Goal: Task Accomplishment & Management: Manage account settings

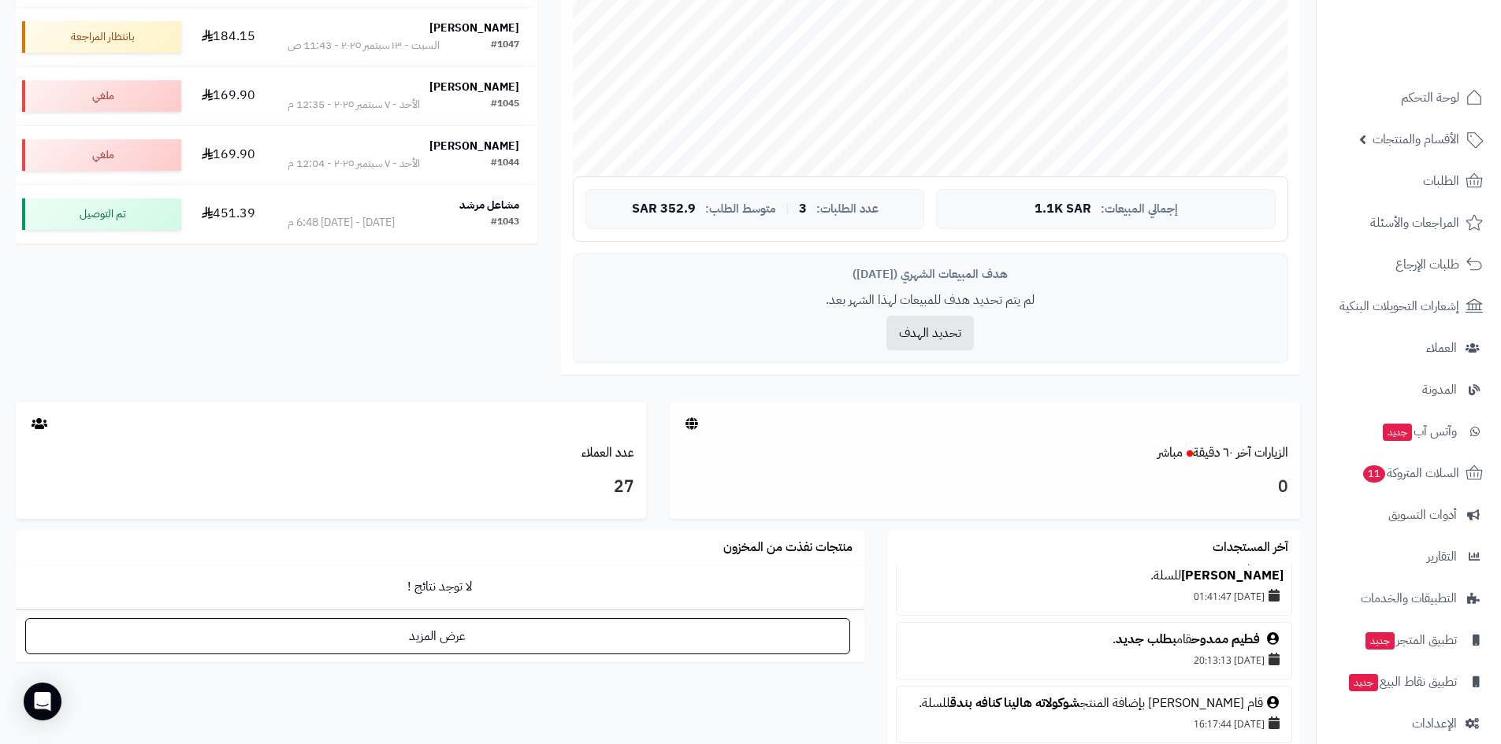
scroll to position [315, 0]
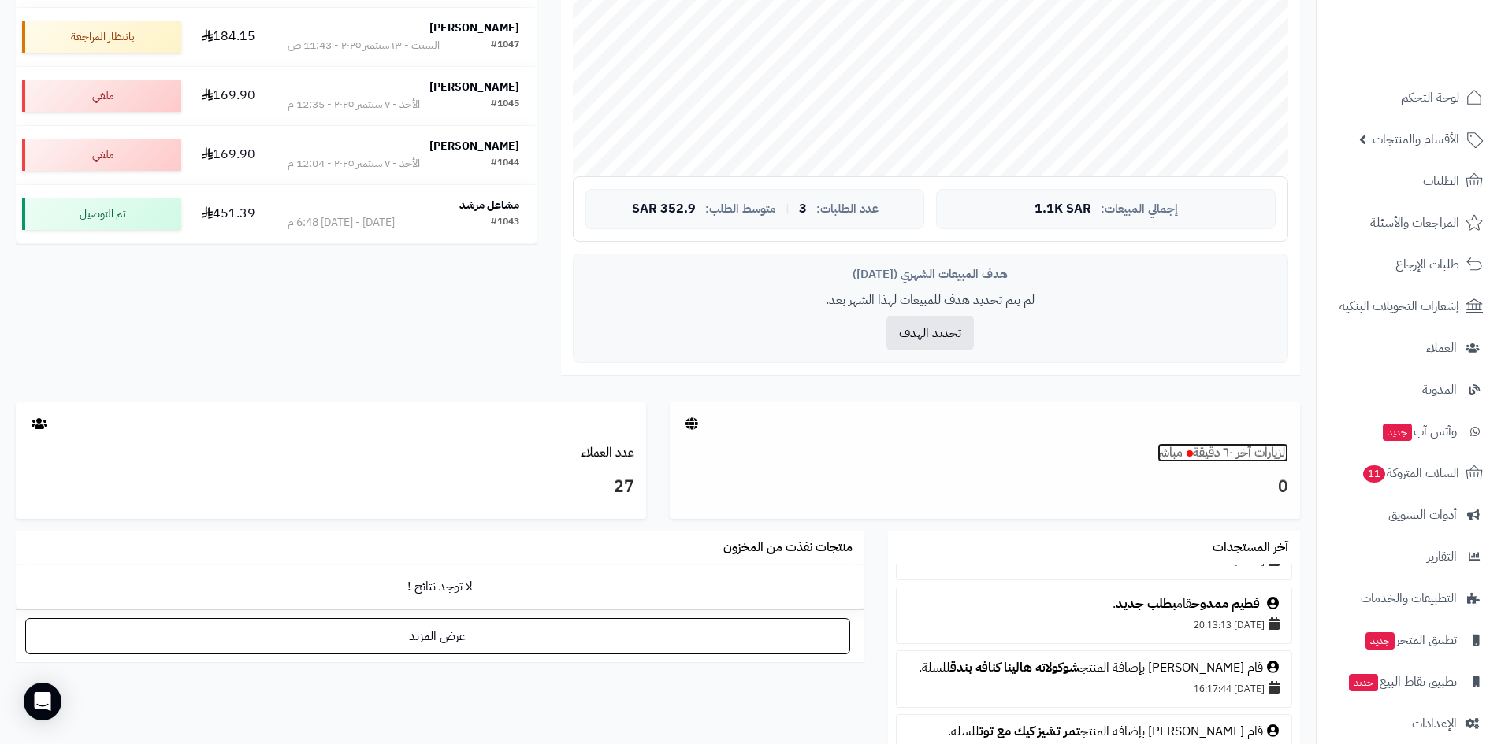
click at [1253, 455] on link "الزيارات آخر ٦٠ دقيقة مباشر" at bounding box center [1222, 453] width 131 height 19
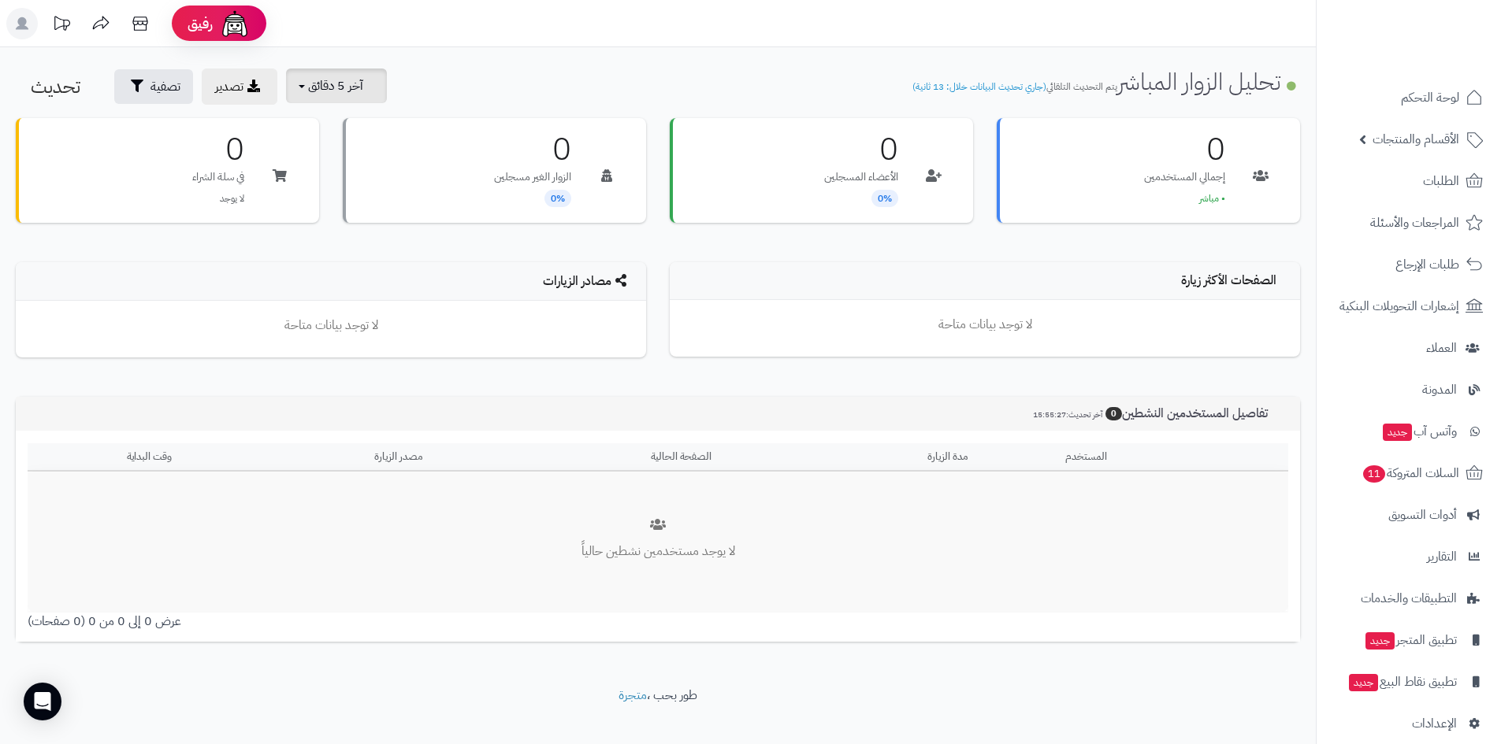
click at [320, 86] on span "آخر 5 دقائق" at bounding box center [335, 85] width 55 height 19
click at [357, 179] on link "آخر 30 دقيقة" at bounding box center [347, 186] width 126 height 31
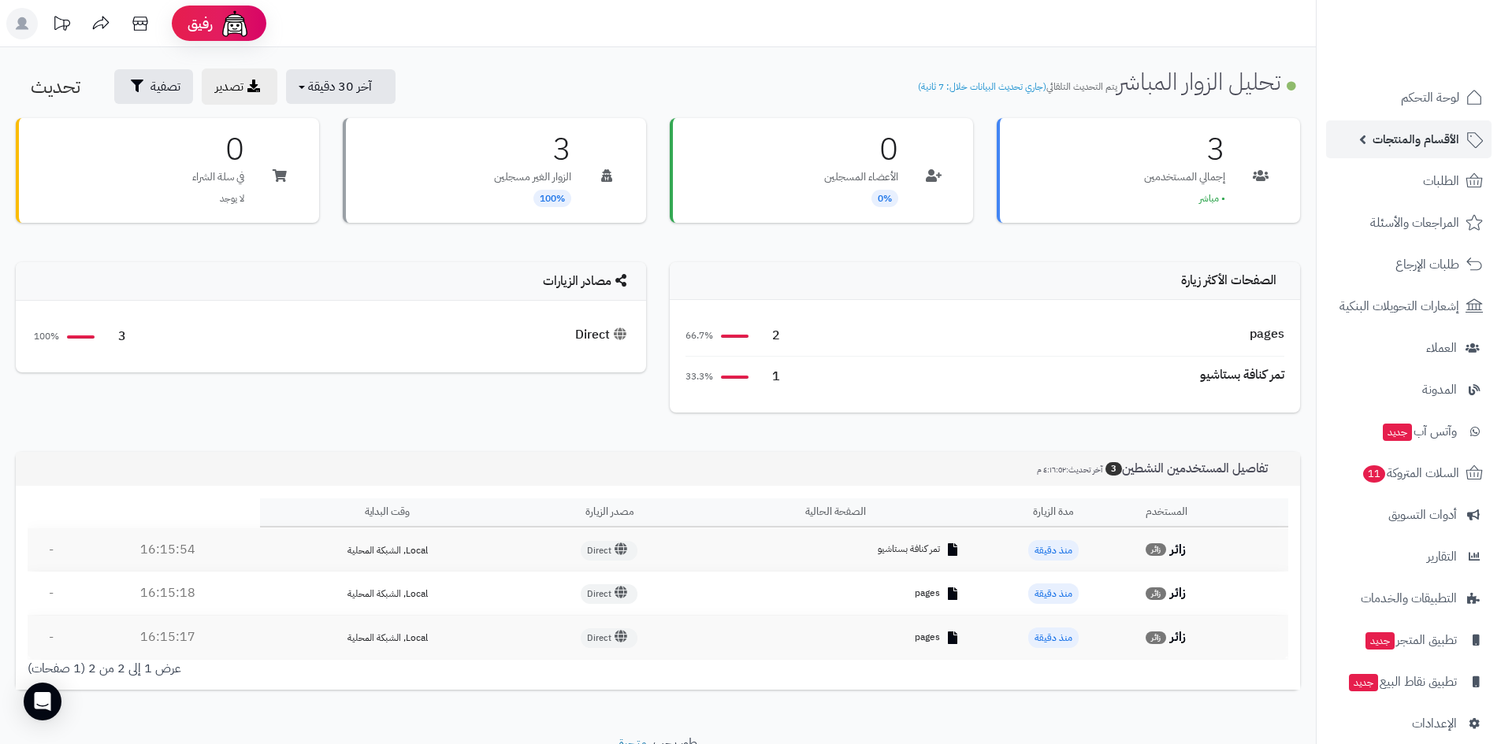
click at [1441, 133] on span "الأقسام والمنتجات" at bounding box center [1415, 139] width 87 height 22
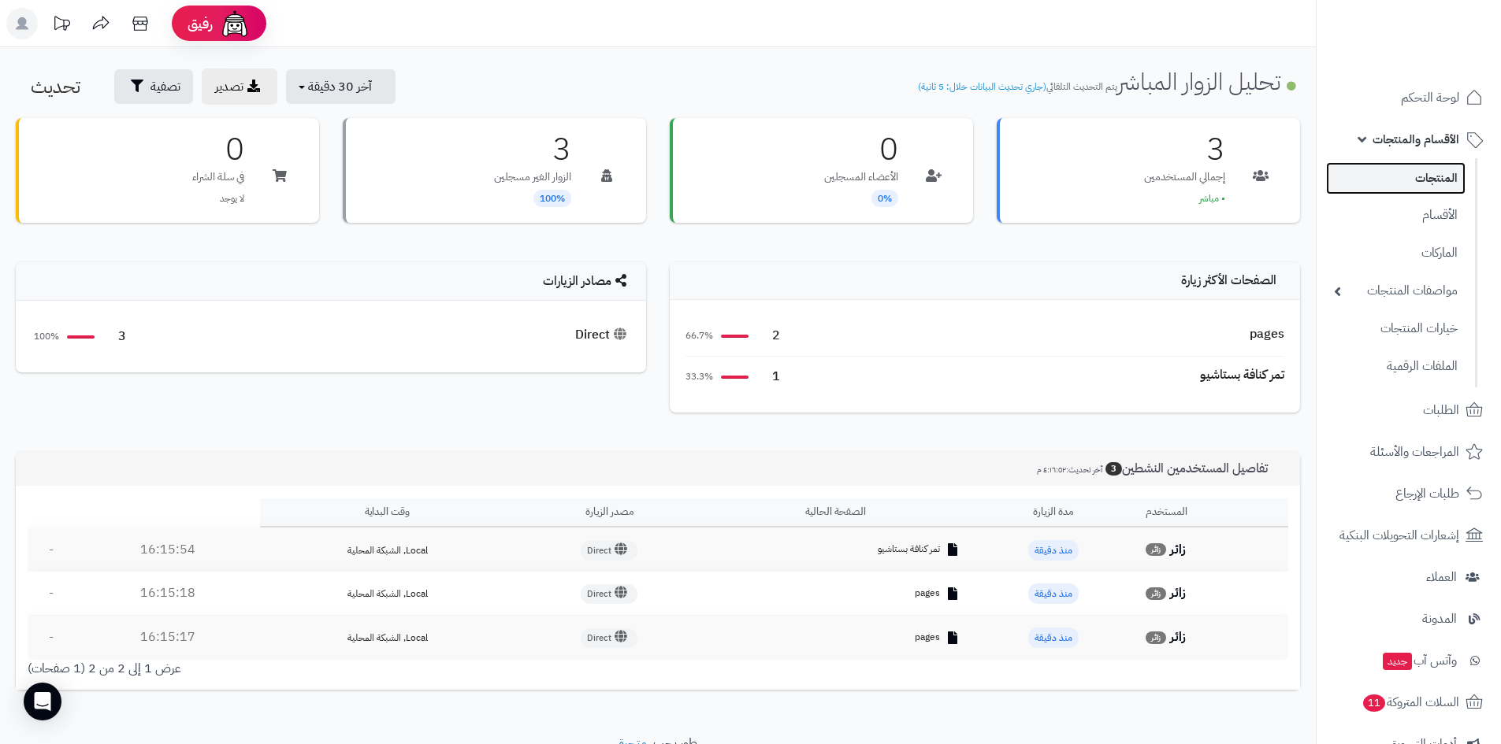
click at [1402, 178] on link "المنتجات" at bounding box center [1395, 178] width 139 height 32
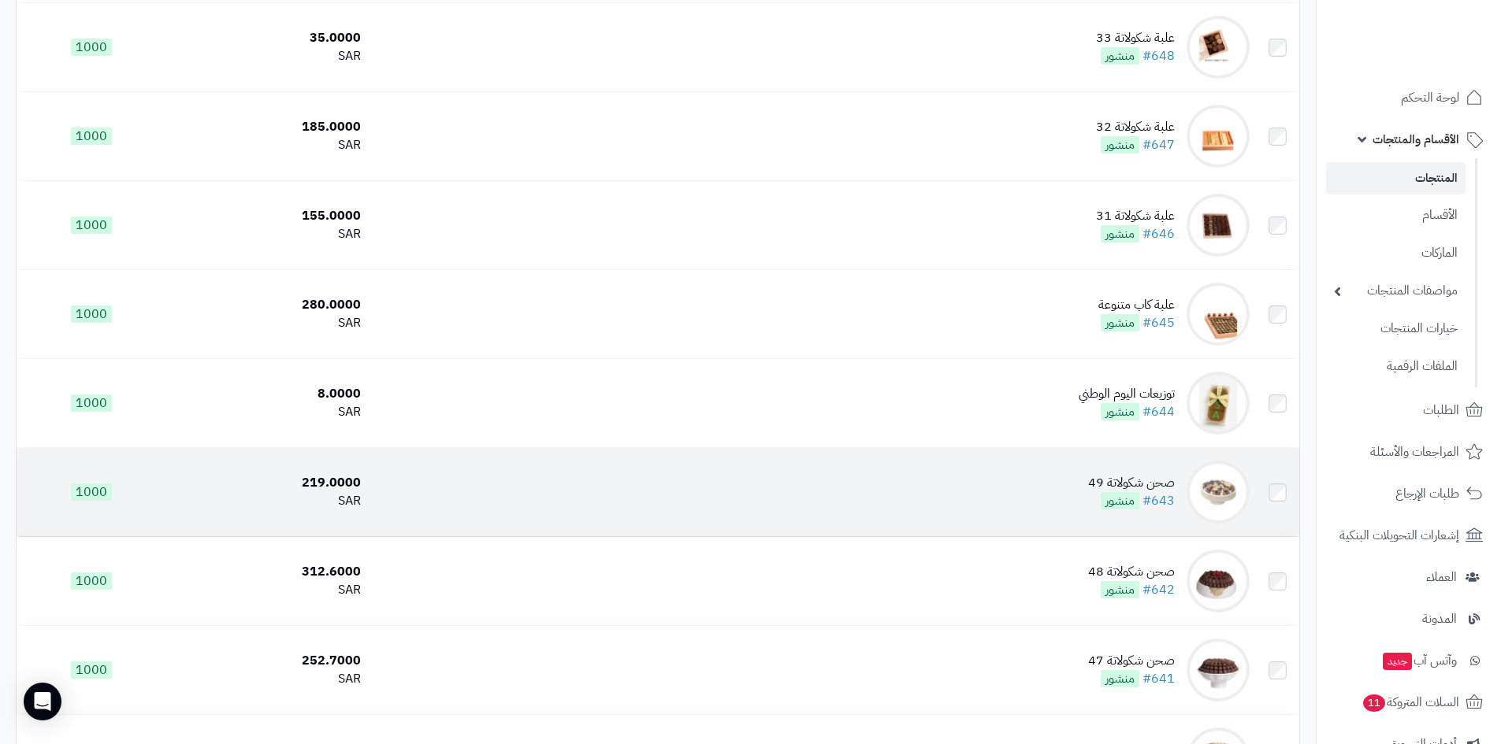
scroll to position [551, 0]
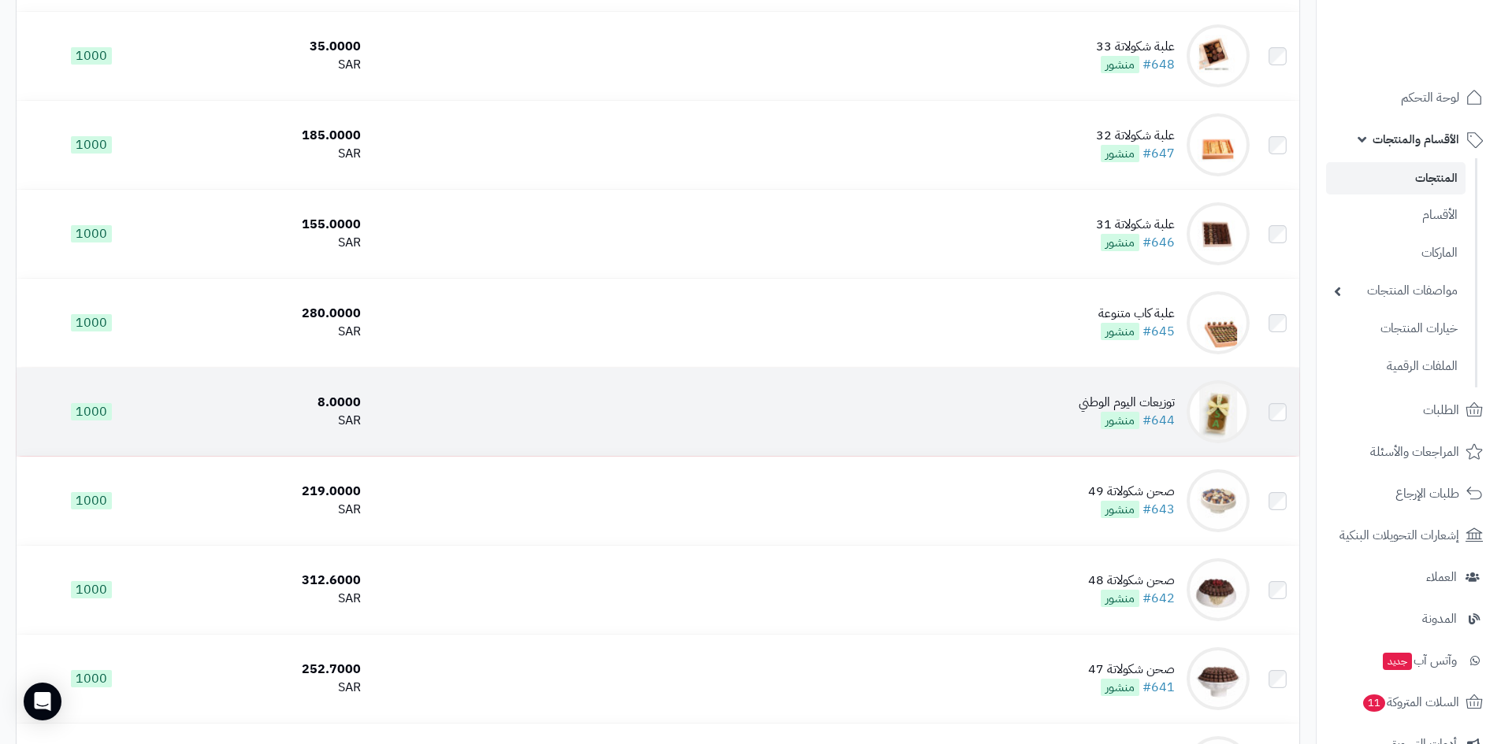
click at [1122, 395] on div "توزيعات اليوم الوطني" at bounding box center [1126, 403] width 96 height 18
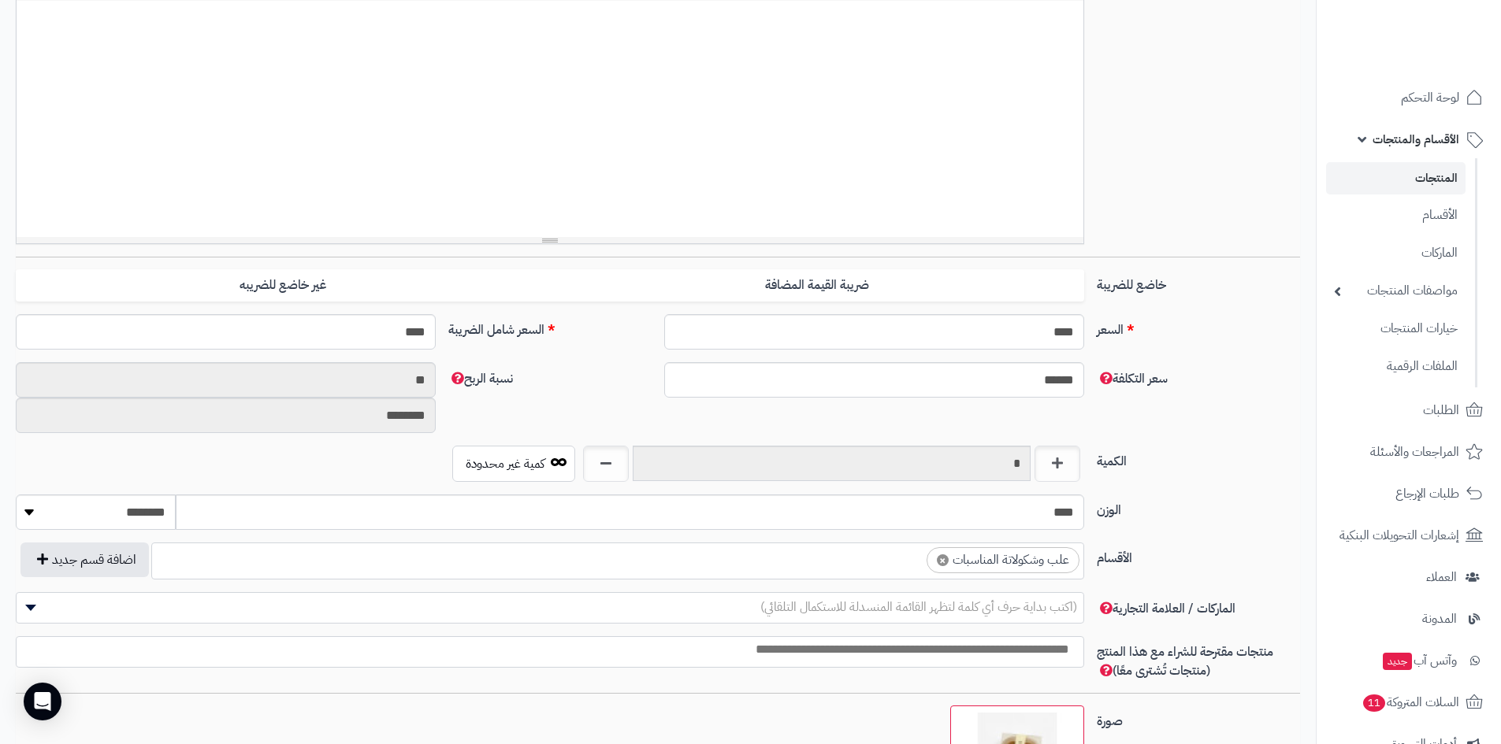
scroll to position [920, 0]
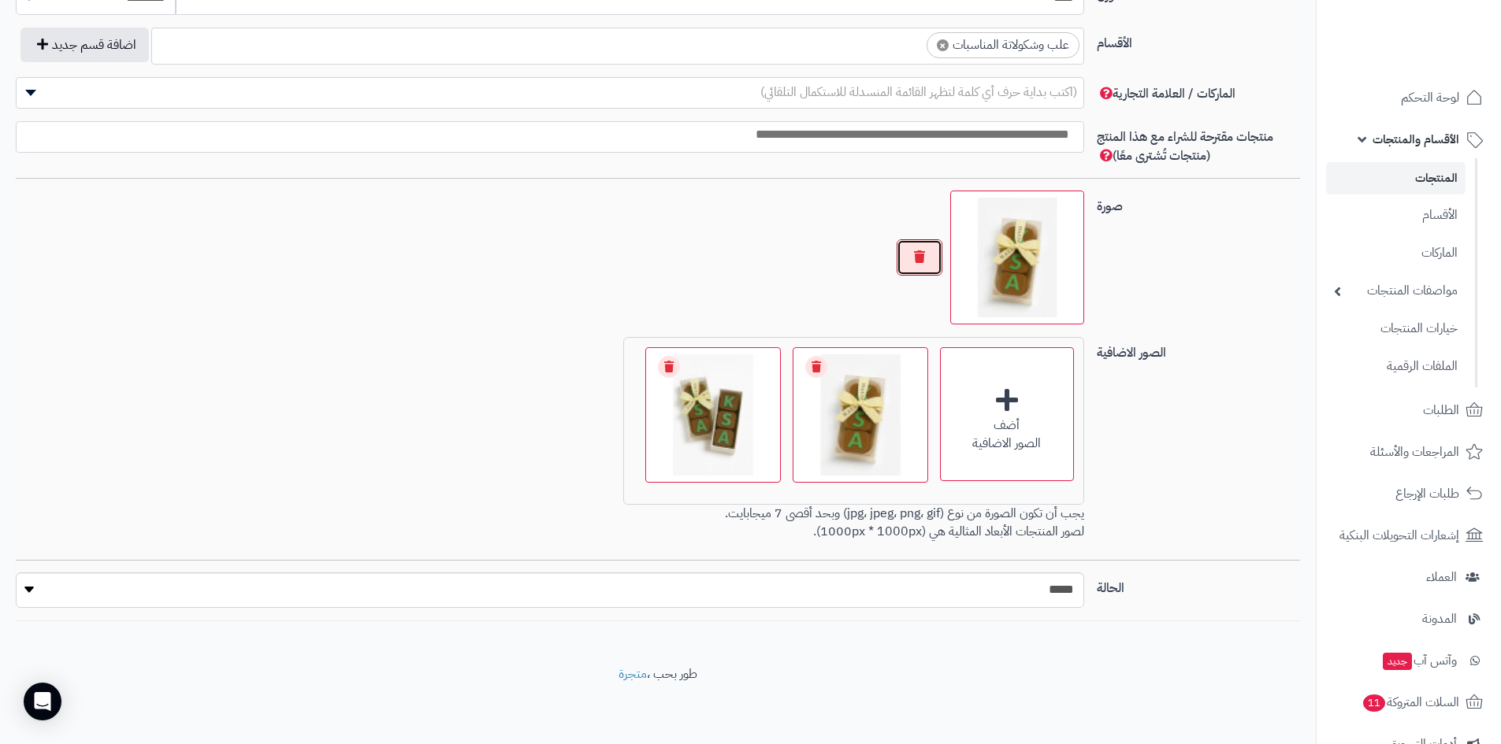
click at [915, 257] on button "button" at bounding box center [919, 257] width 46 height 36
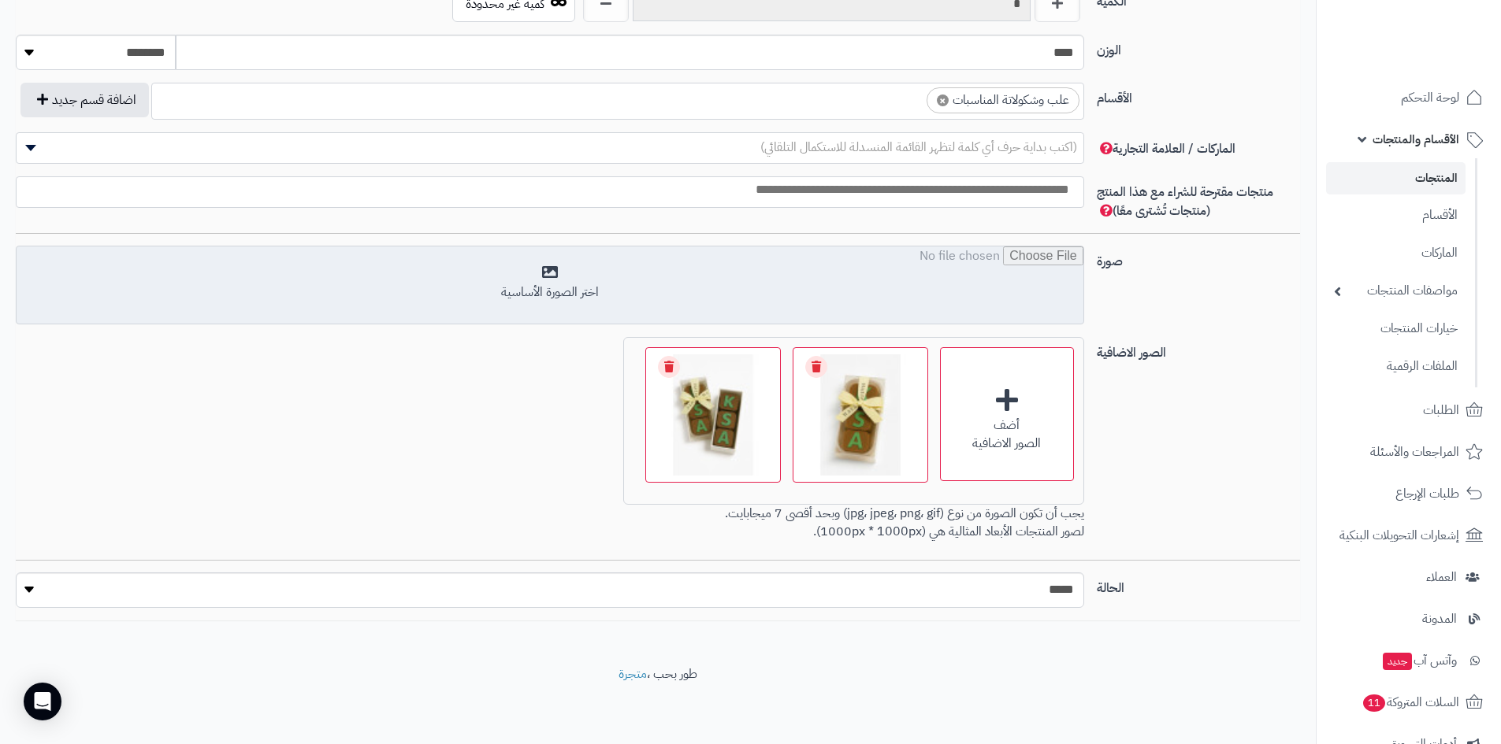
click at [897, 271] on input "file" at bounding box center [550, 286] width 1067 height 79
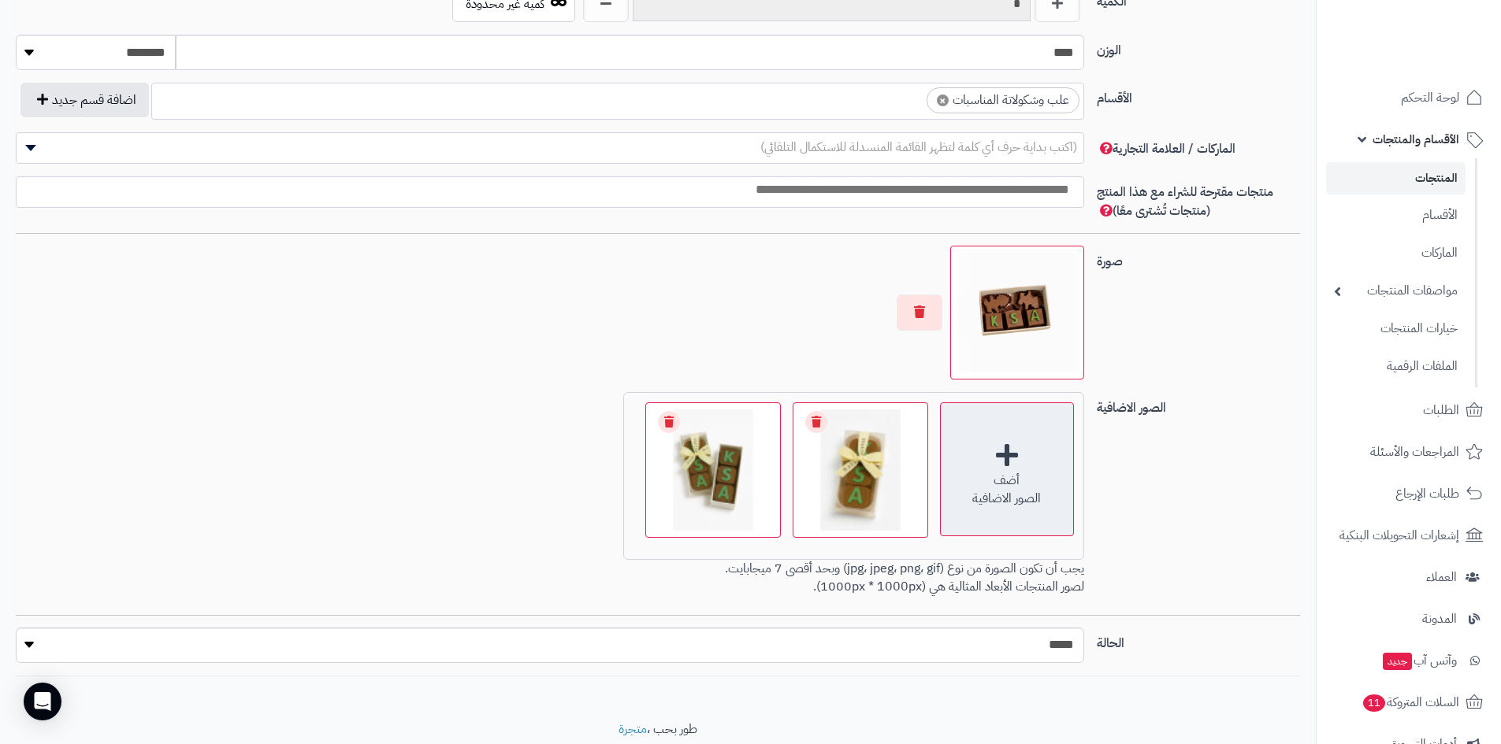
click at [996, 494] on div "الصور الاضافية" at bounding box center [1007, 499] width 132 height 18
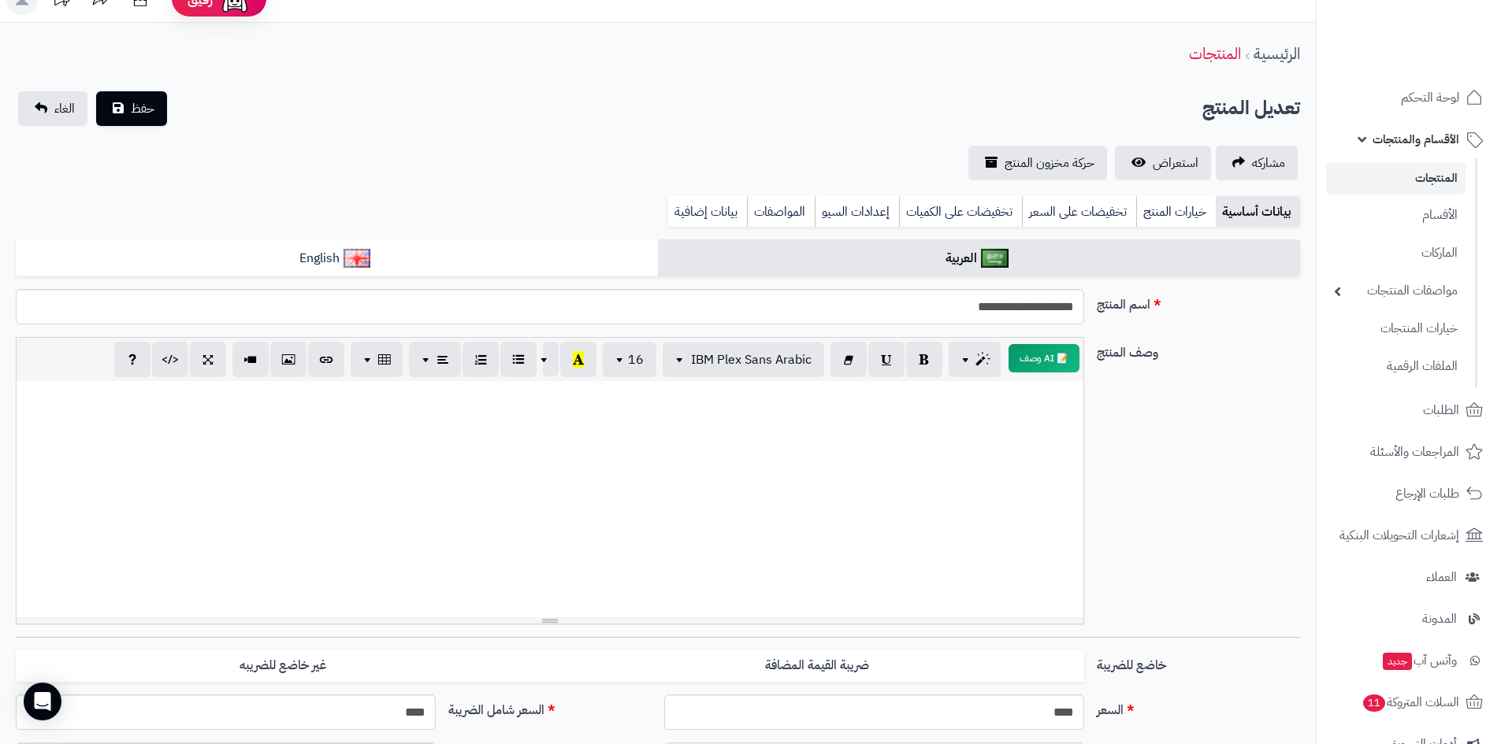
scroll to position [0, 0]
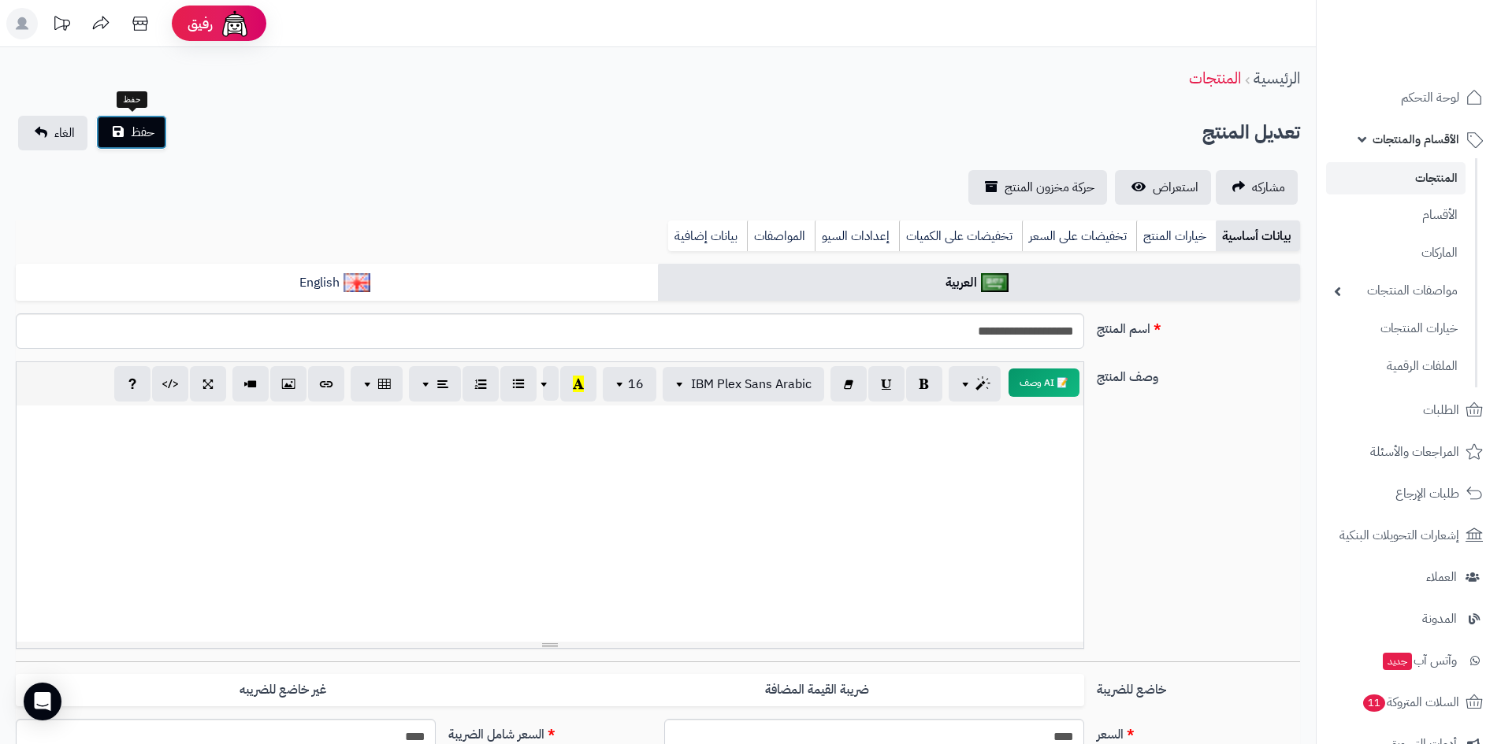
click at [131, 144] on button "حفظ" at bounding box center [131, 132] width 71 height 35
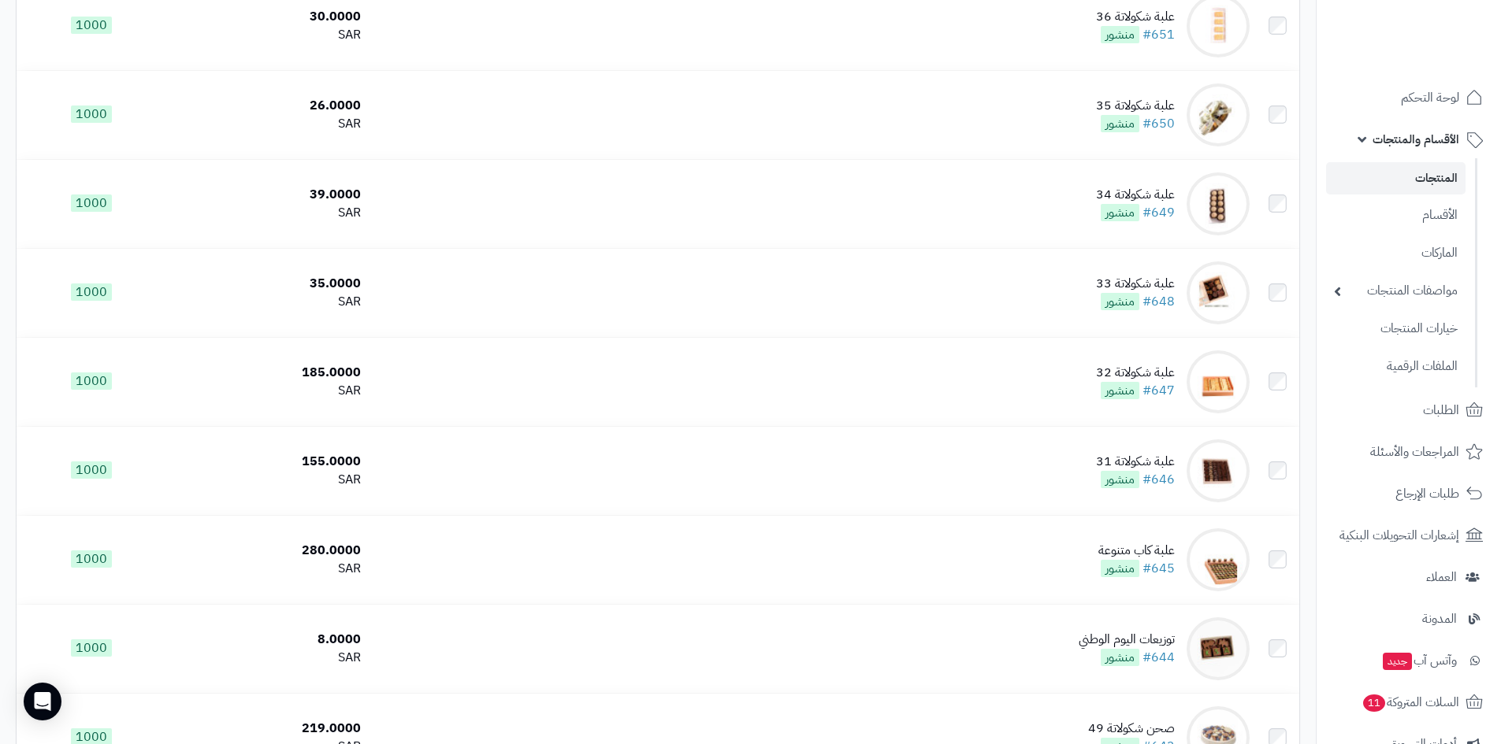
scroll to position [394, 0]
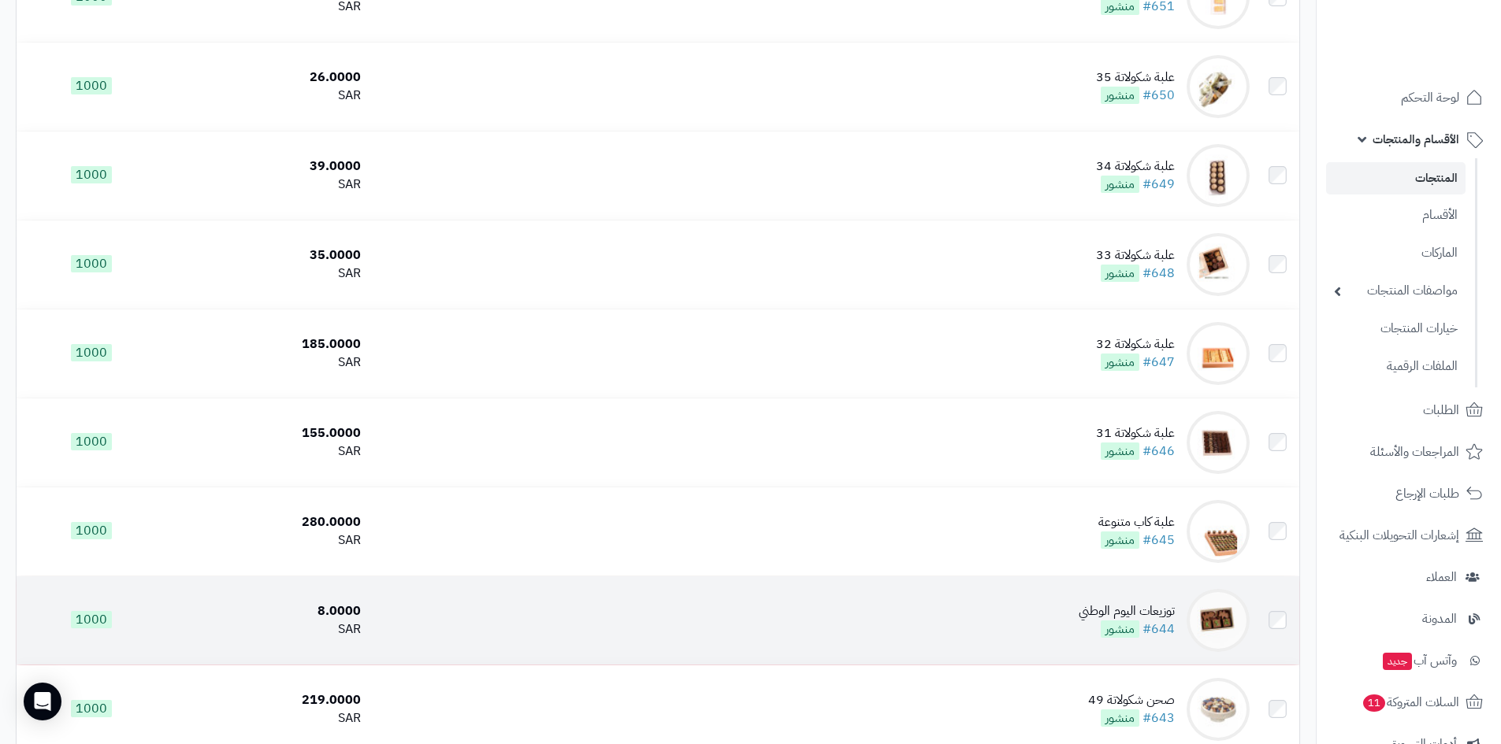
click at [1182, 618] on td "توزيعات اليوم الوطني #644 منشور" at bounding box center [811, 621] width 889 height 88
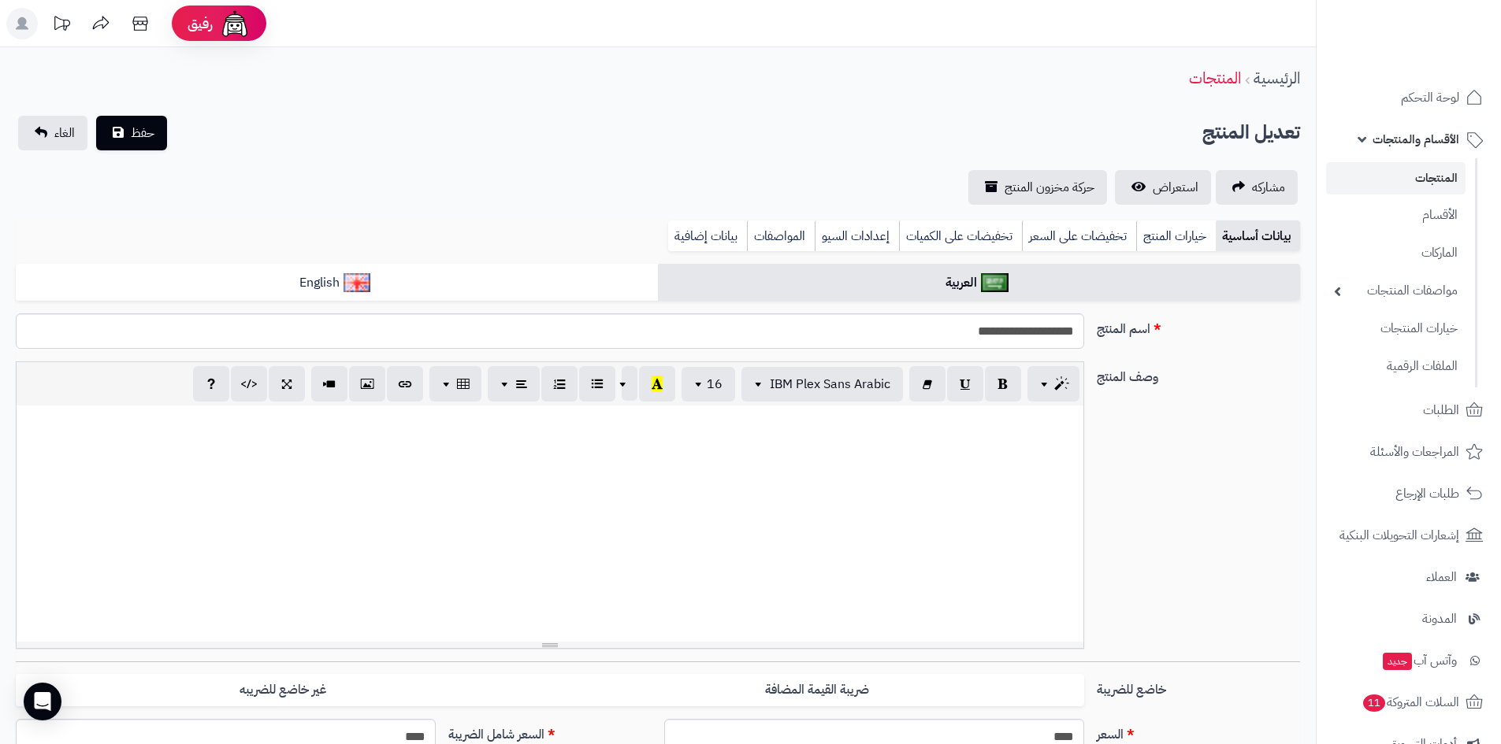
scroll to position [165, 0]
click at [1194, 189] on span "استعراض" at bounding box center [1175, 187] width 46 height 19
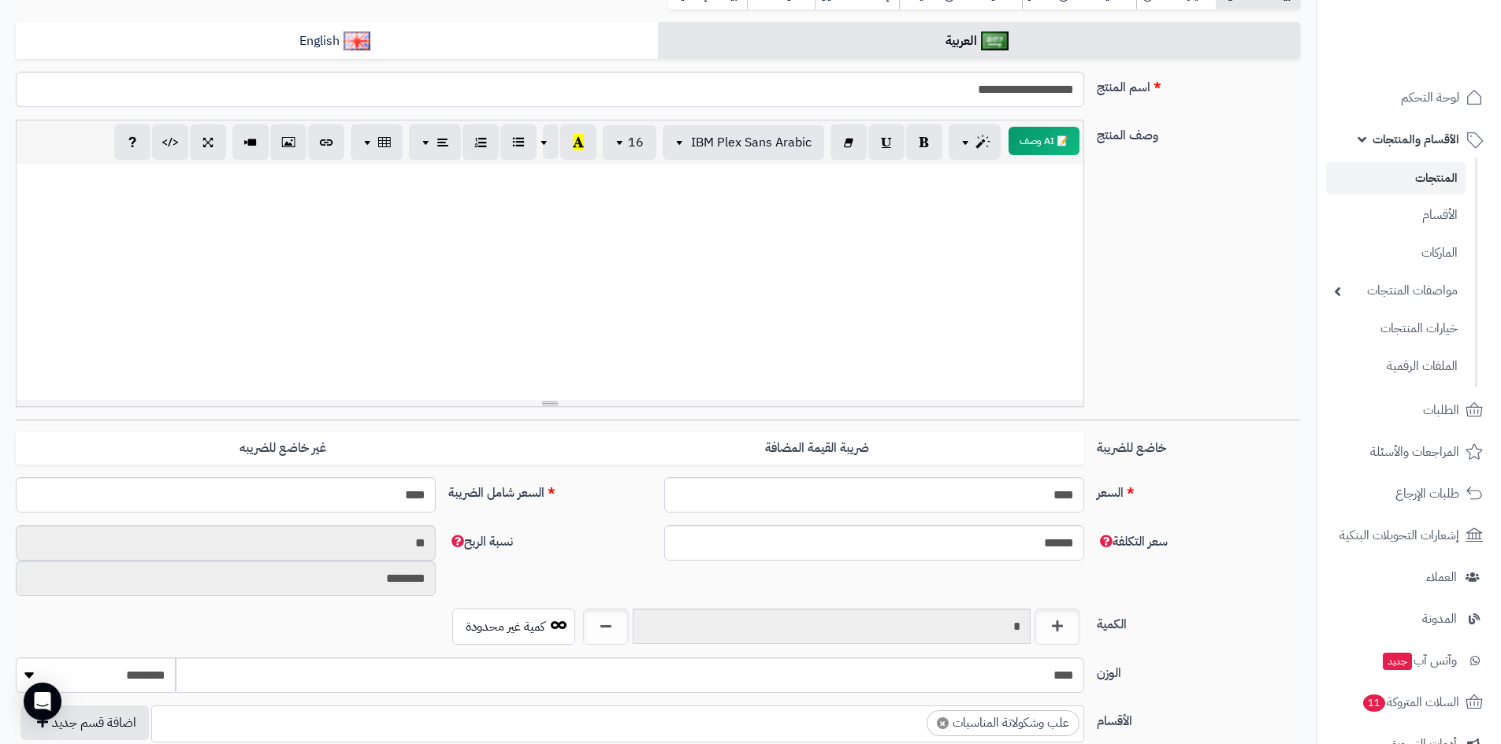
scroll to position [54, 0]
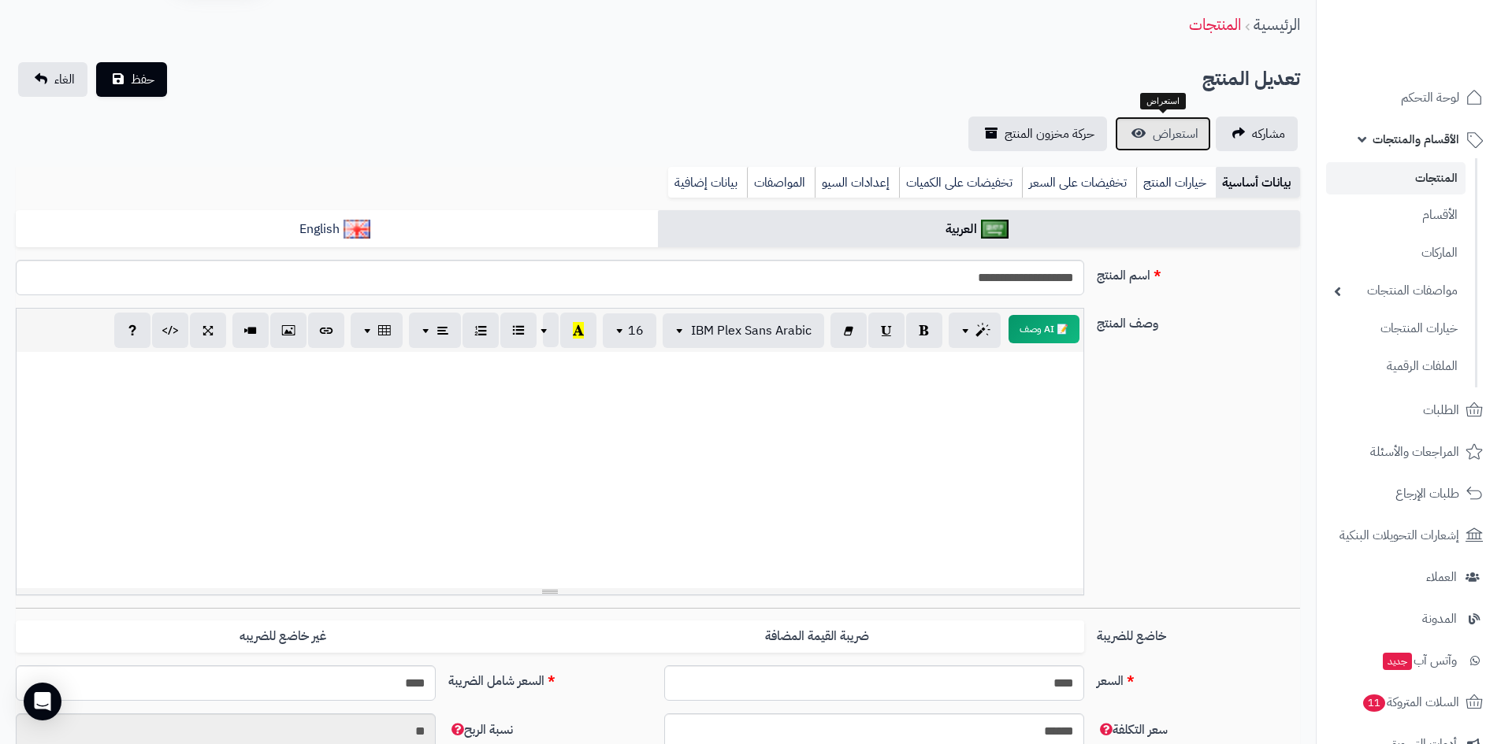
click at [1172, 135] on span "استعراض" at bounding box center [1175, 133] width 46 height 19
